Goal: Check status: Check status

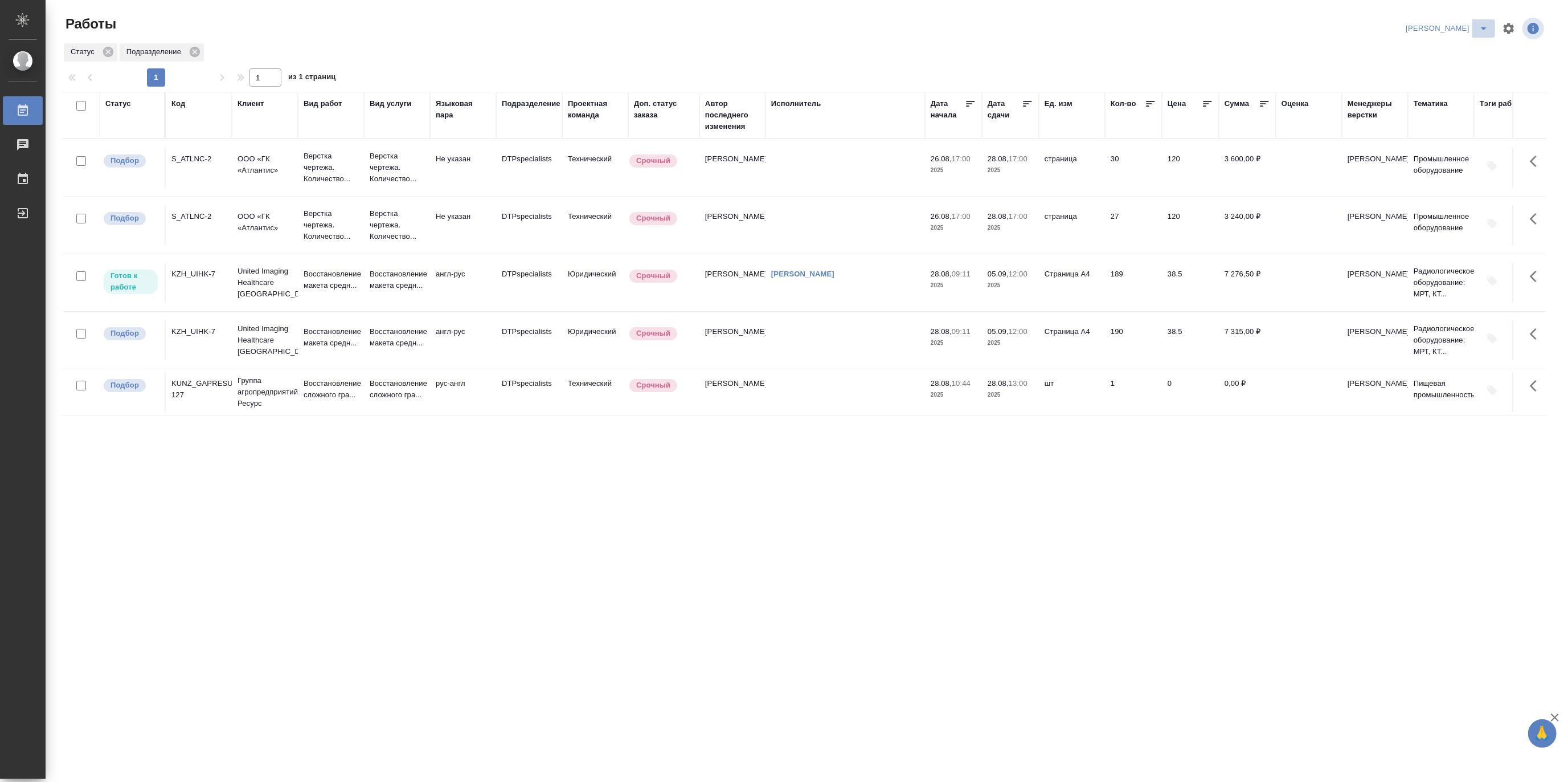
click at [1481, 23] on icon "split button" at bounding box center [1483, 28] width 13 height 13
click at [1426, 98] on li "Верстка и Дизайн" at bounding box center [1440, 106] width 109 height 19
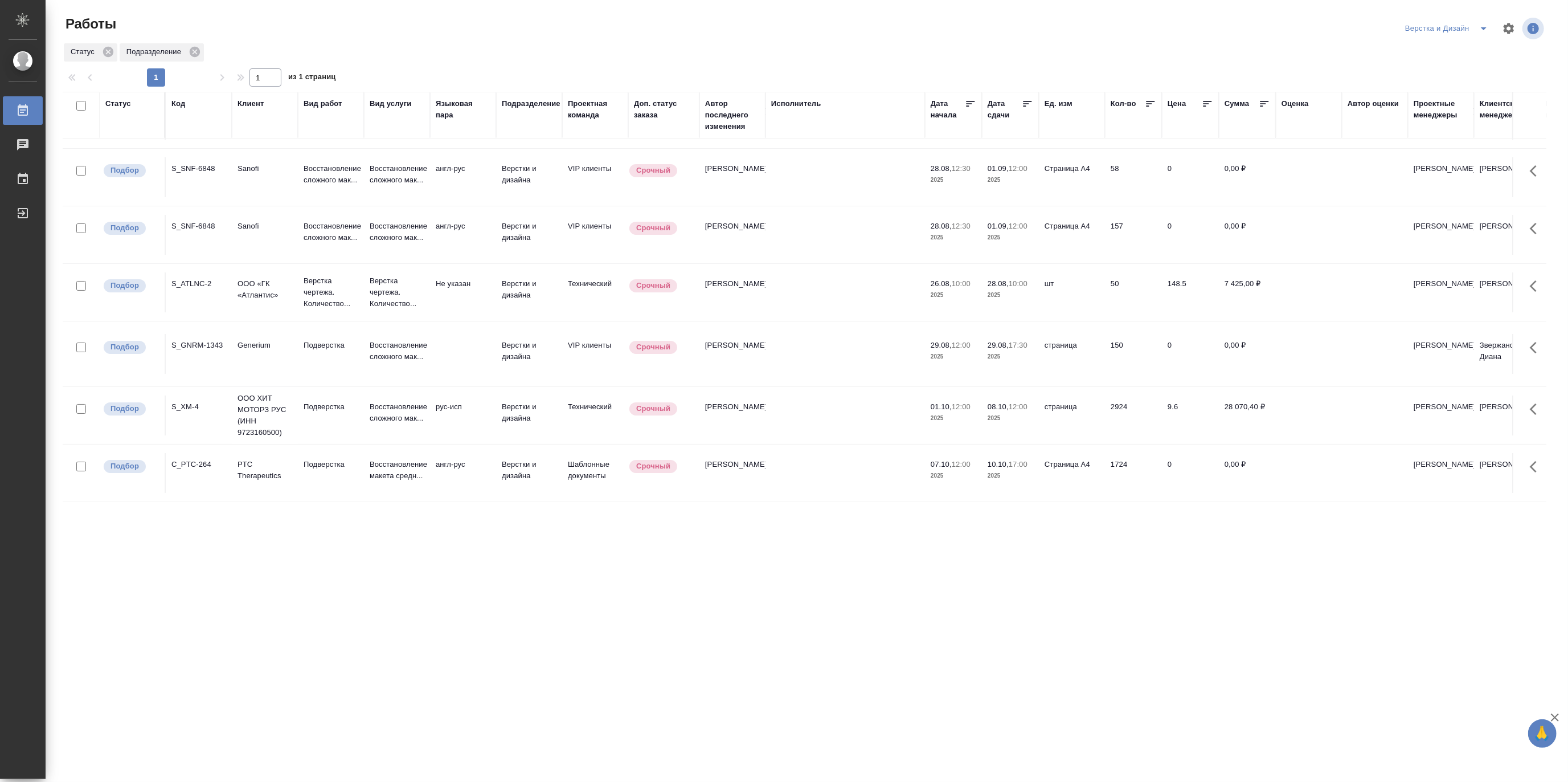
scroll to position [58, 0]
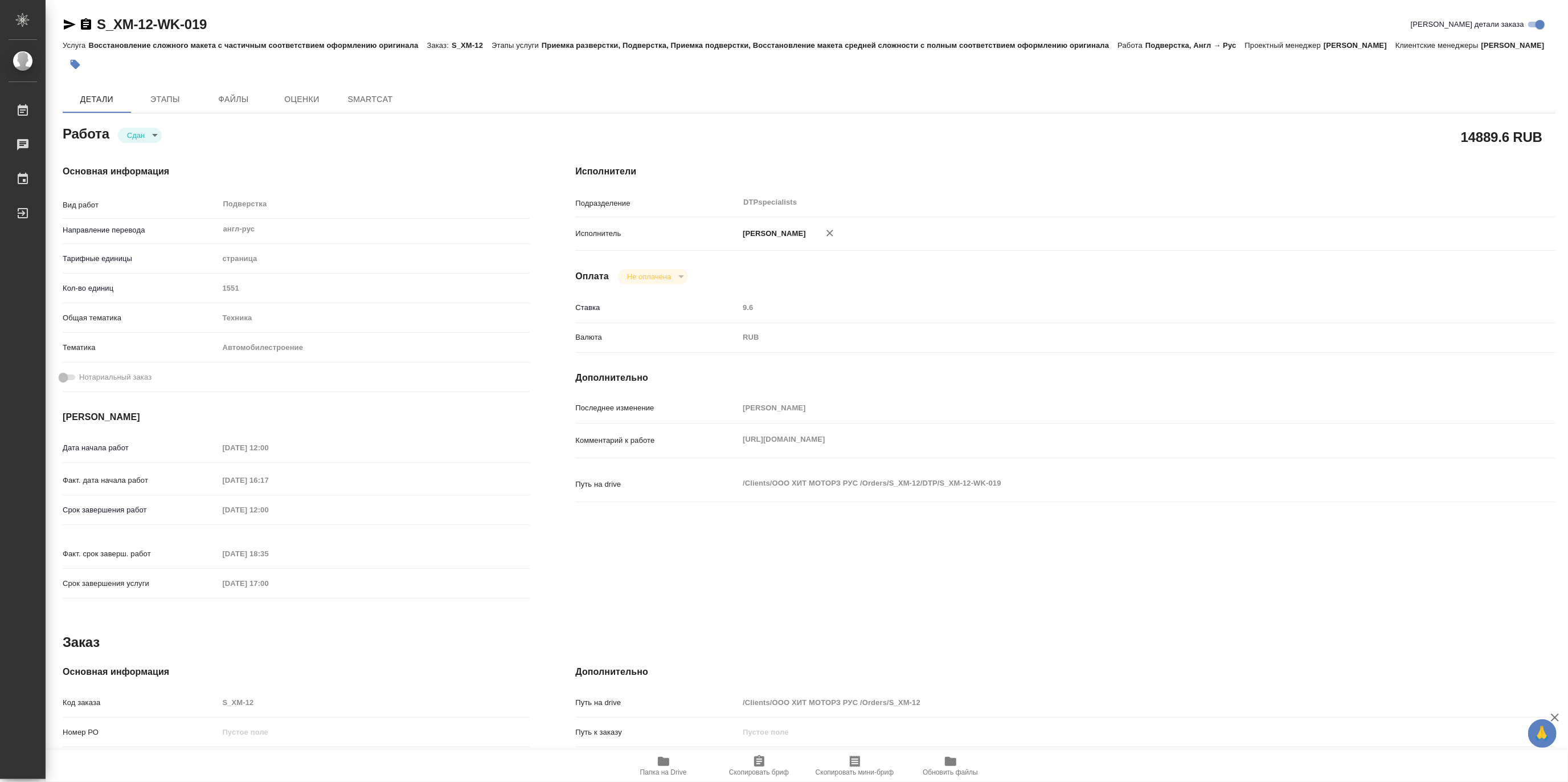
type textarea "x"
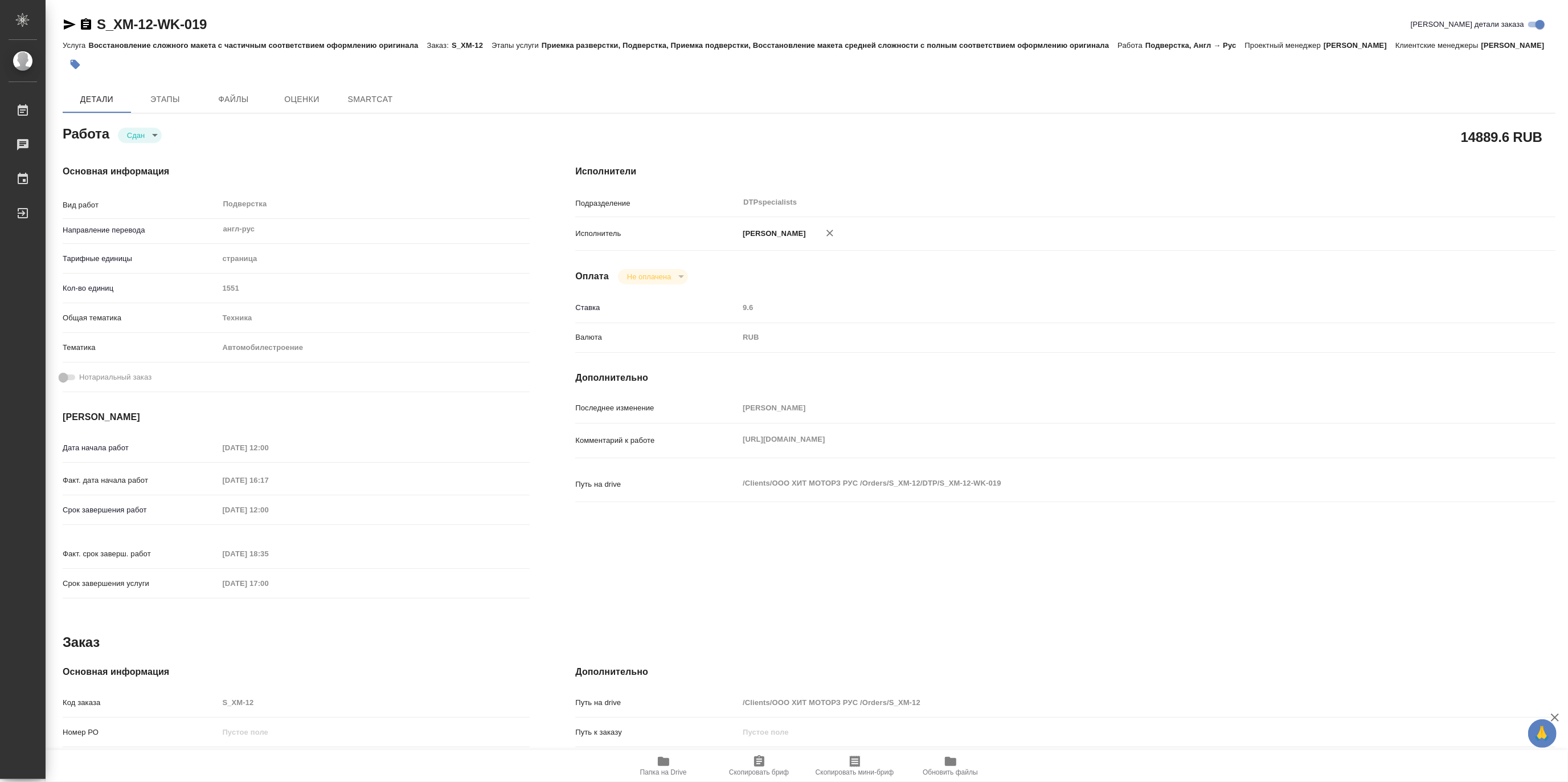
type textarea "x"
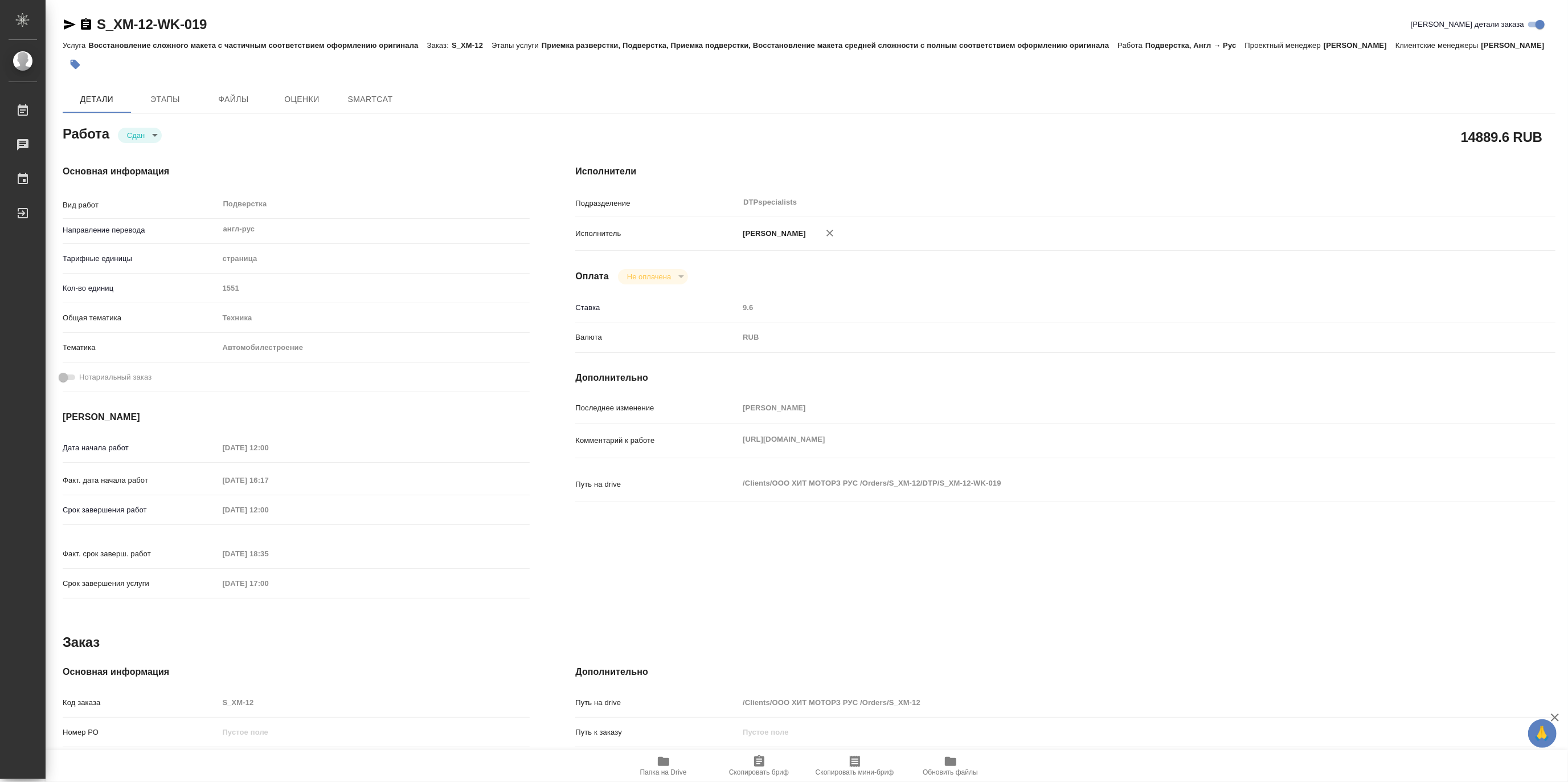
type textarea "x"
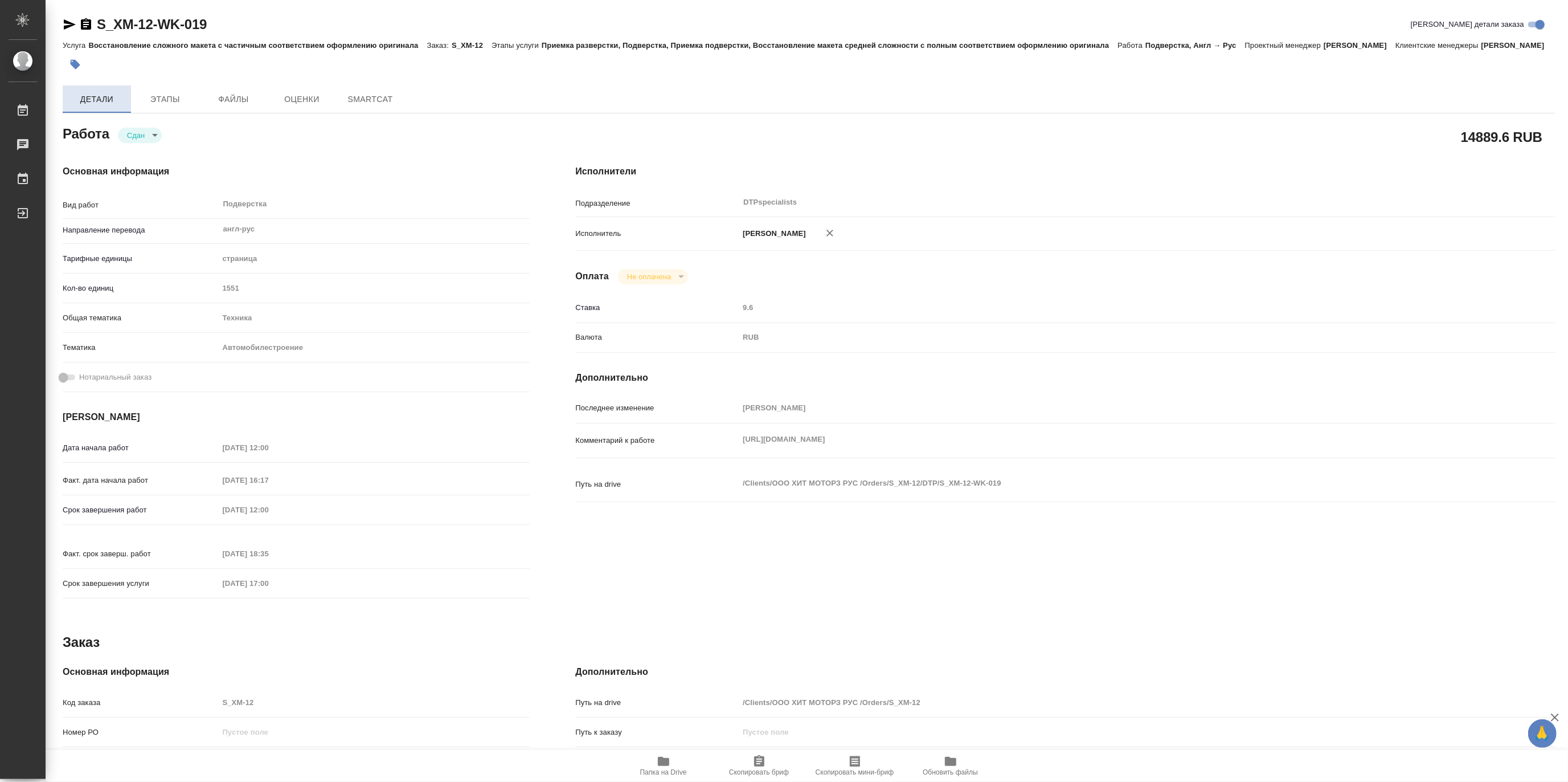
type textarea "x"
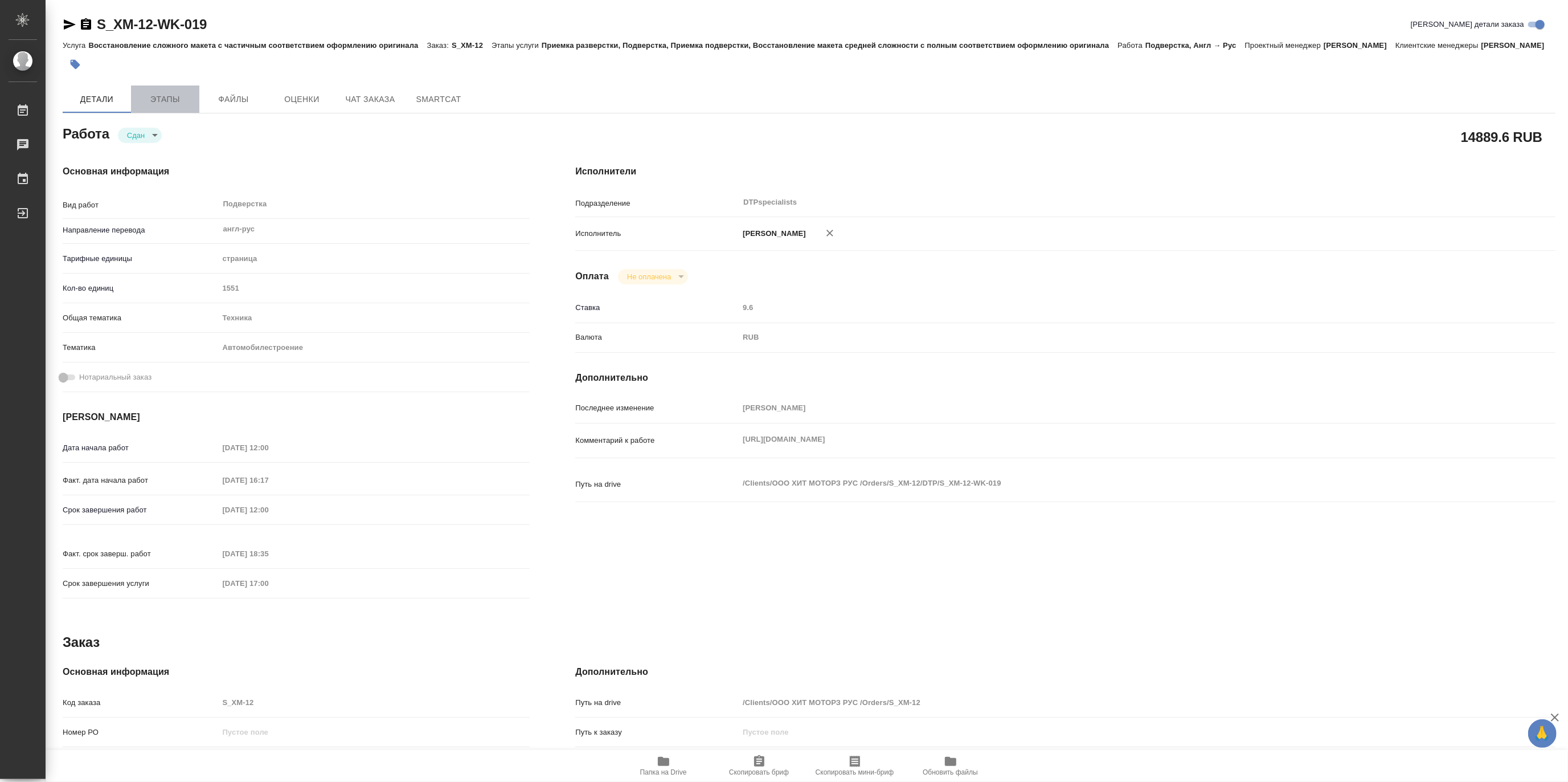
click at [155, 107] on span "Этапы" at bounding box center [165, 100] width 55 height 14
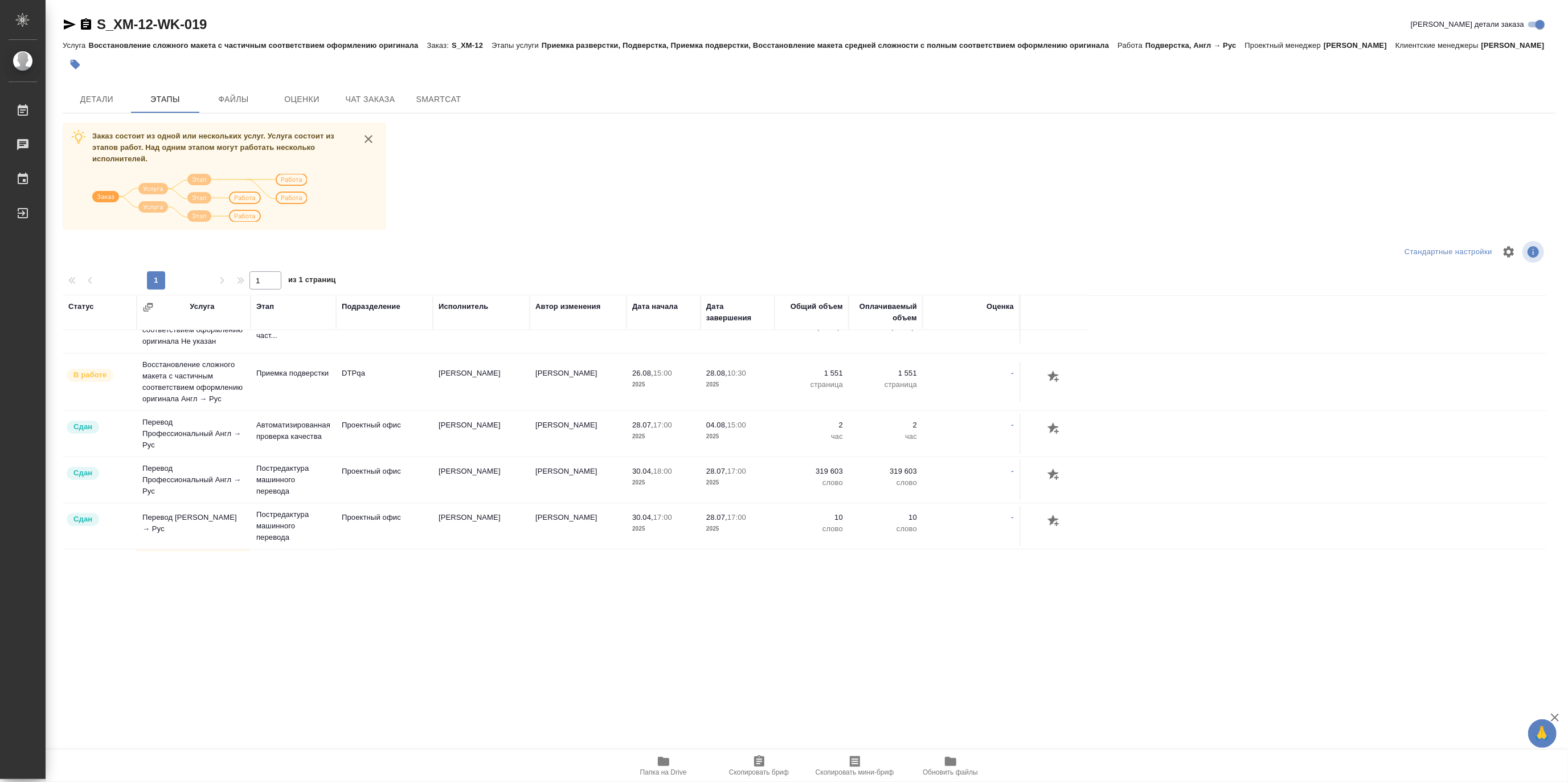
scroll to position [253, 0]
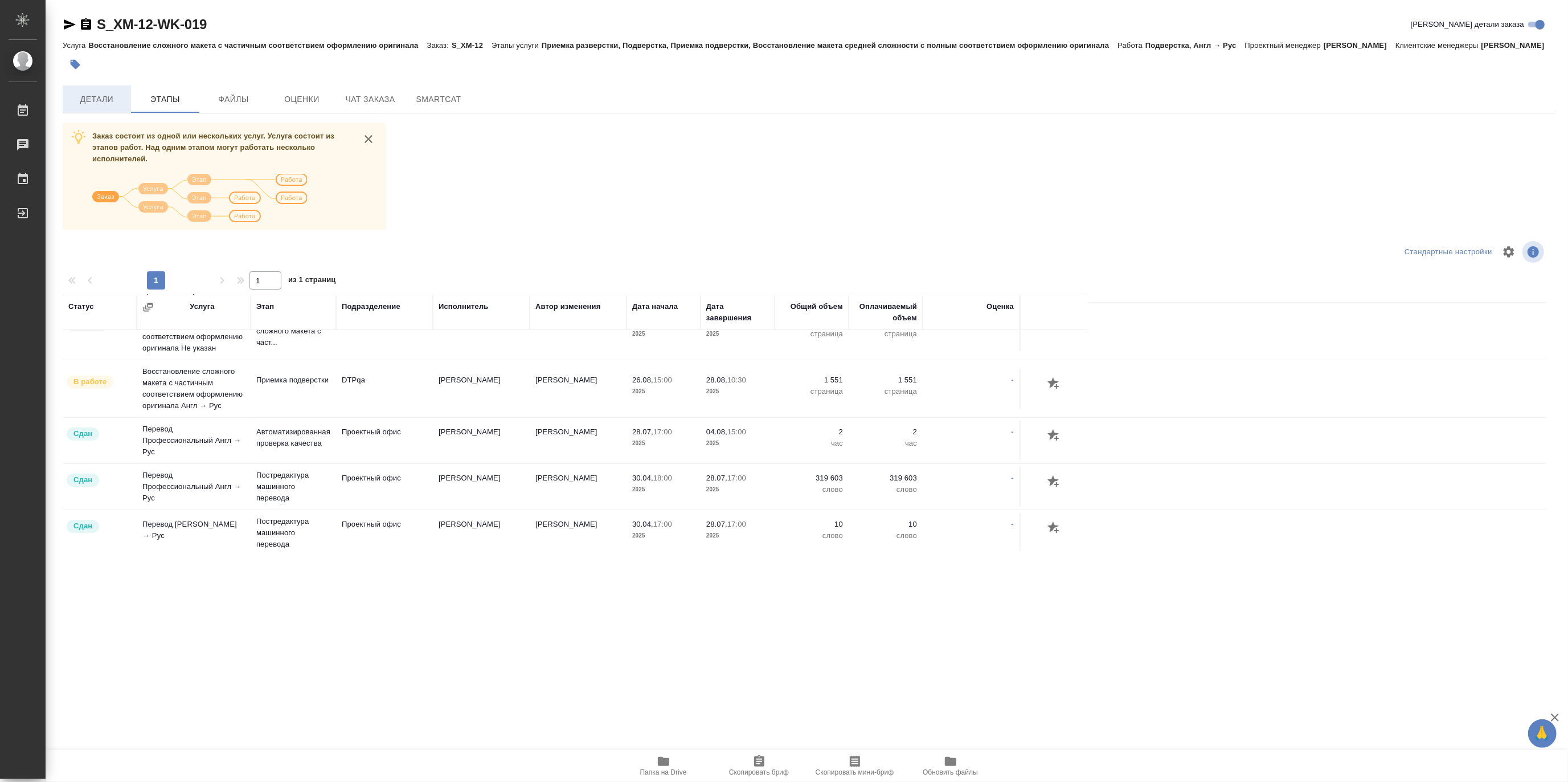
click at [99, 107] on span "Детали" at bounding box center [97, 100] width 55 height 14
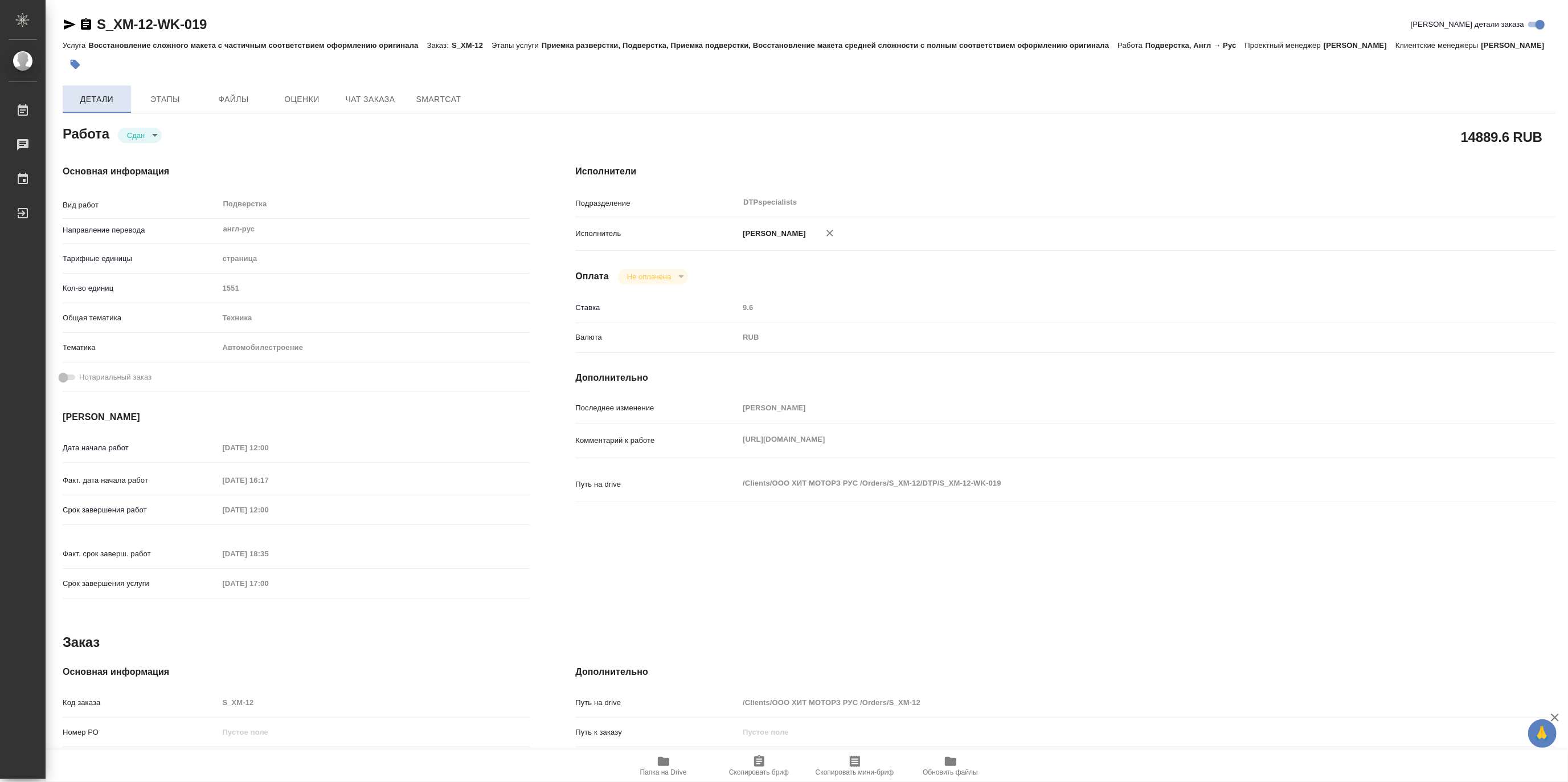
type textarea "x"
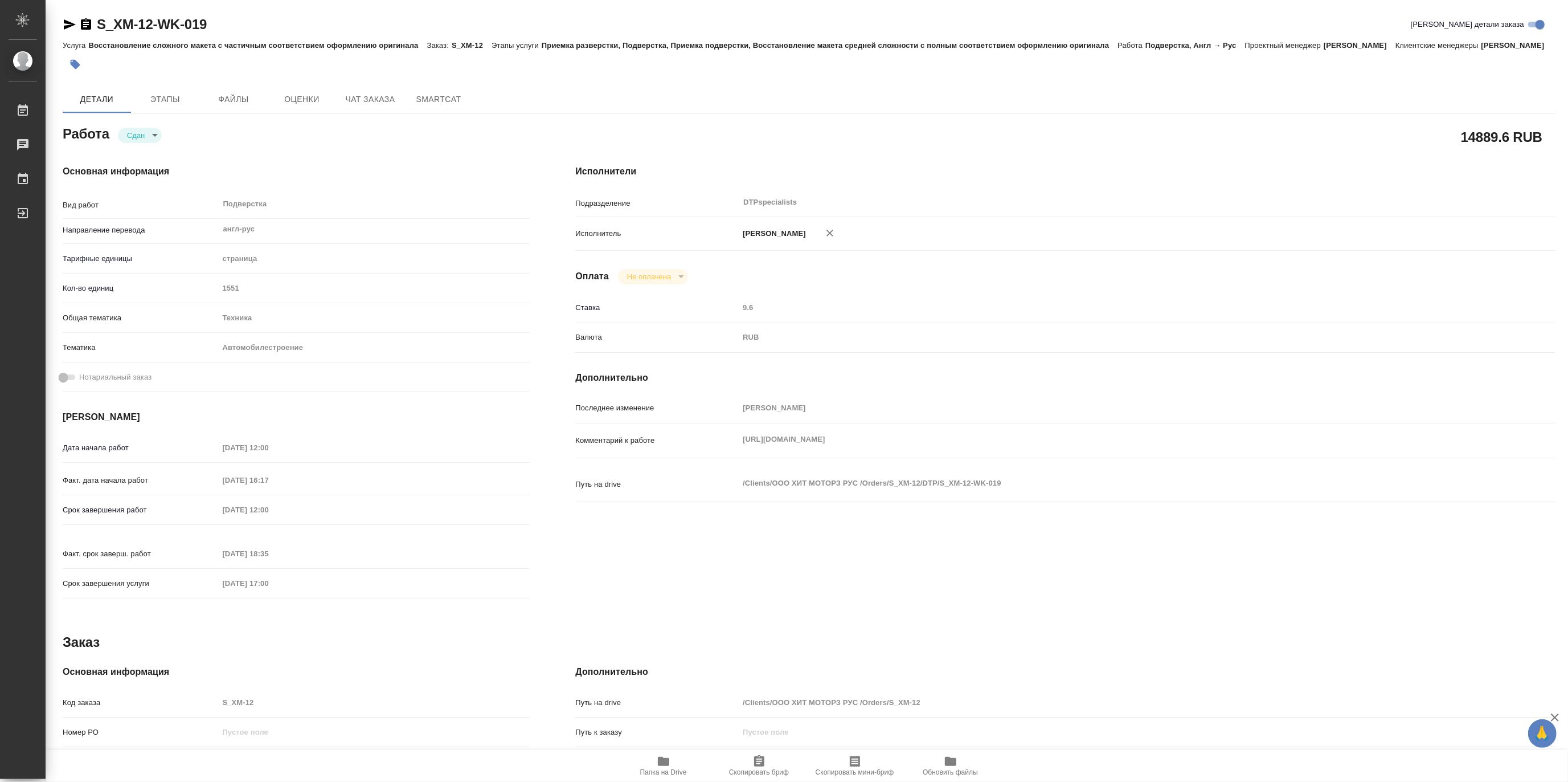
type textarea "x"
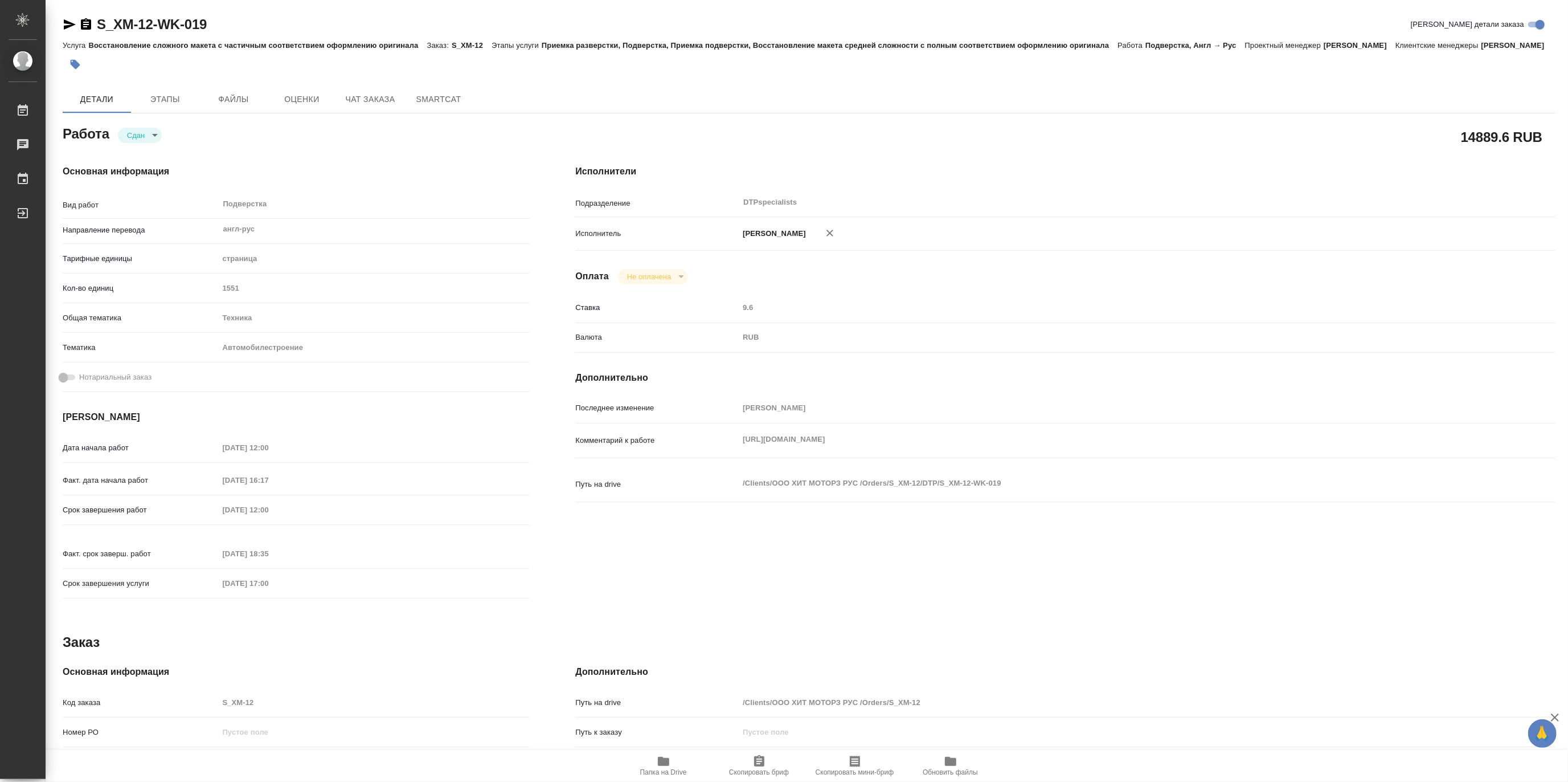
type textarea "x"
